Goal: Task Accomplishment & Management: Use online tool/utility

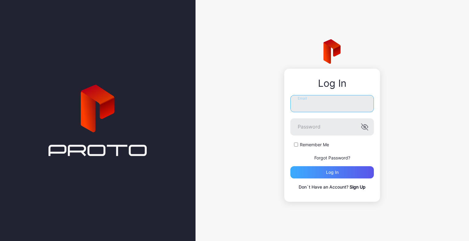
type input "**********"
click at [320, 175] on div "Log in" at bounding box center [331, 172] width 83 height 12
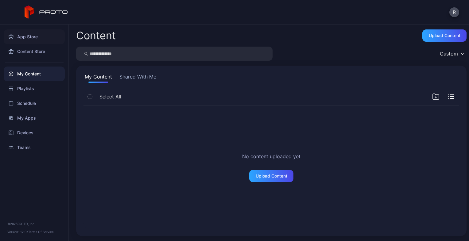
click at [27, 41] on div "App Store" at bounding box center [34, 36] width 61 height 15
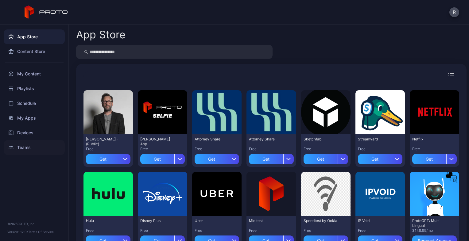
click at [29, 153] on div "Teams" at bounding box center [34, 147] width 61 height 15
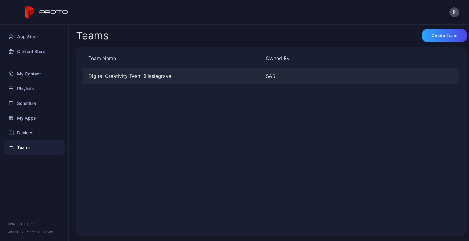
click at [146, 75] on div "Digital Creativity Team (Haslegrave)" at bounding box center [171, 75] width 177 height 7
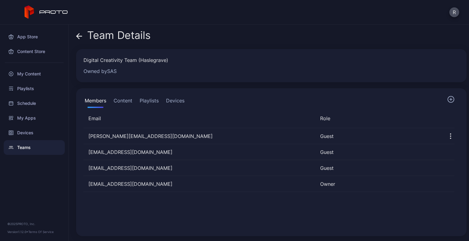
click at [124, 100] on button "Content" at bounding box center [122, 102] width 21 height 12
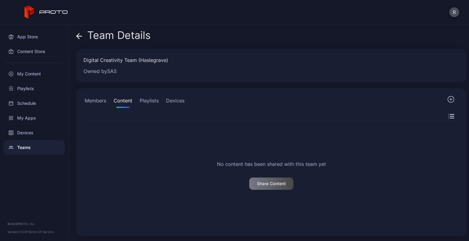
click at [160, 103] on div "Members Content Playlists Devices" at bounding box center [134, 102] width 102 height 12
click at [176, 102] on button "Devices" at bounding box center [175, 102] width 21 height 12
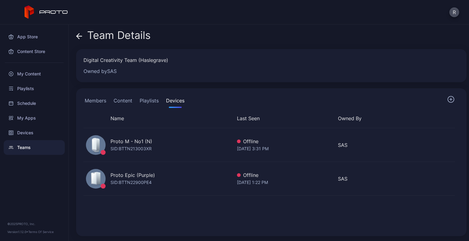
click at [91, 101] on button "Members" at bounding box center [95, 102] width 24 height 12
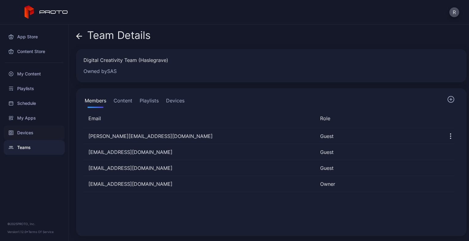
click at [26, 134] on div "Devices" at bounding box center [34, 132] width 61 height 15
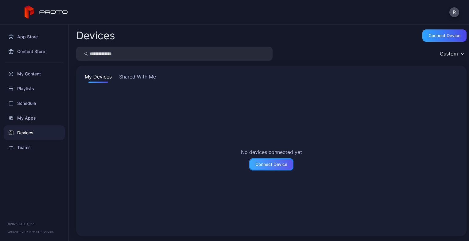
click at [268, 164] on div "Connect Device" at bounding box center [271, 164] width 32 height 5
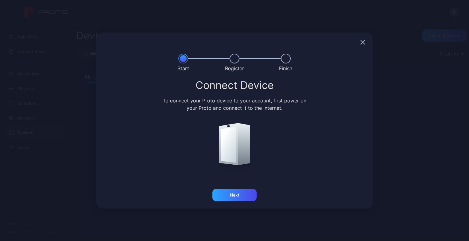
click at [363, 44] on icon "button" at bounding box center [362, 42] width 5 height 5
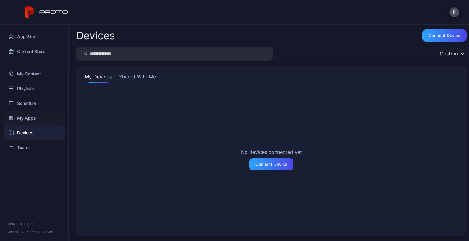
click at [15, 118] on div "My Apps" at bounding box center [34, 118] width 61 height 15
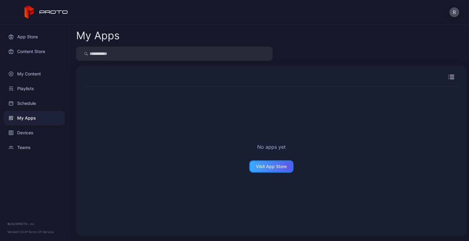
click at [263, 166] on div "Visit App Store" at bounding box center [271, 166] width 31 height 5
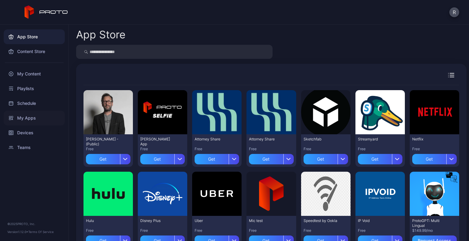
click at [25, 116] on div "My Apps" at bounding box center [34, 118] width 61 height 15
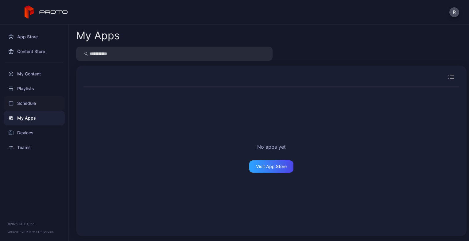
click at [26, 104] on div "Schedule" at bounding box center [34, 103] width 61 height 15
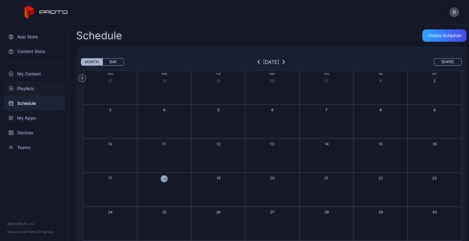
click at [29, 89] on div "Playlists" at bounding box center [34, 88] width 61 height 15
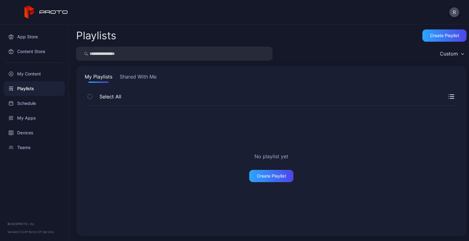
click at [16, 65] on div at bounding box center [34, 63] width 68 height 8
click at [21, 71] on div "My Content" at bounding box center [34, 74] width 61 height 15
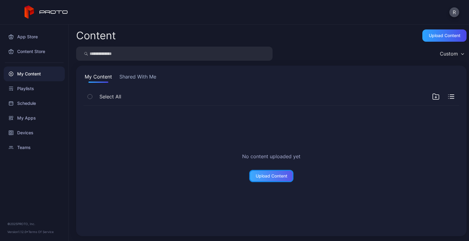
click at [275, 178] on div "Upload Content" at bounding box center [271, 176] width 44 height 12
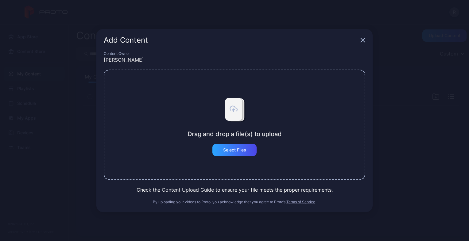
click at [188, 191] on button "Content Upload Guide" at bounding box center [188, 189] width 52 height 7
click at [361, 42] on icon "button" at bounding box center [362, 40] width 5 height 5
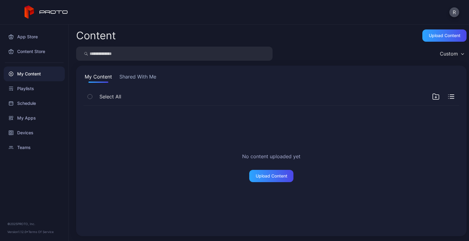
click at [151, 76] on button "Shared With Me" at bounding box center [137, 78] width 39 height 10
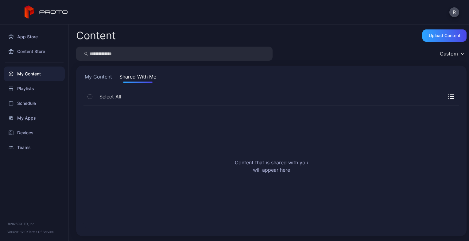
click at [98, 78] on button "My Content" at bounding box center [98, 78] width 30 height 10
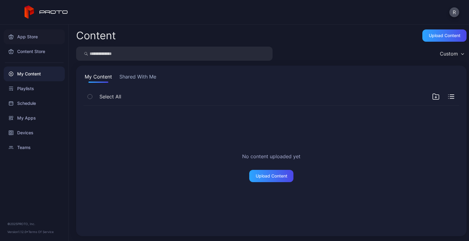
click at [24, 37] on div "App Store" at bounding box center [34, 36] width 61 height 15
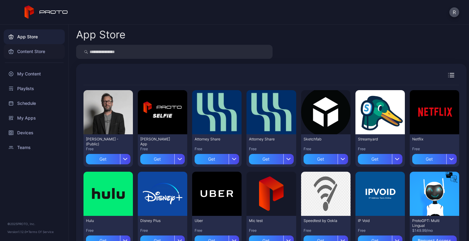
click at [26, 50] on div "Content Store" at bounding box center [34, 51] width 61 height 15
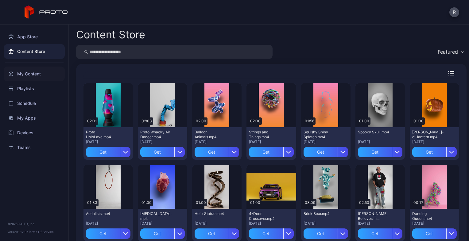
click at [22, 76] on div "My Content" at bounding box center [34, 74] width 61 height 15
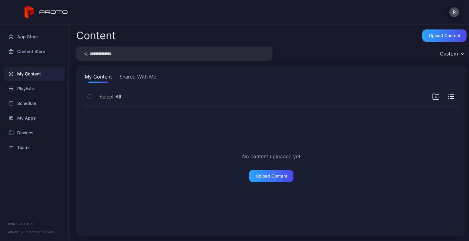
click at [455, 47] on button "Custom" at bounding box center [451, 54] width 30 height 14
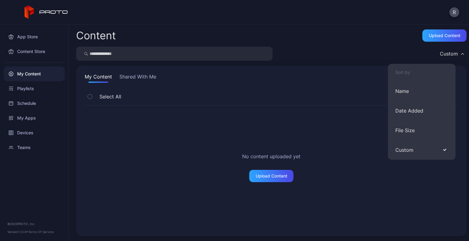
click at [361, 61] on div "Content Upload Content Custom My Content Shared With Me Select All No content u…" at bounding box center [269, 133] width 400 height 217
